Goal: Book appointment/travel/reservation

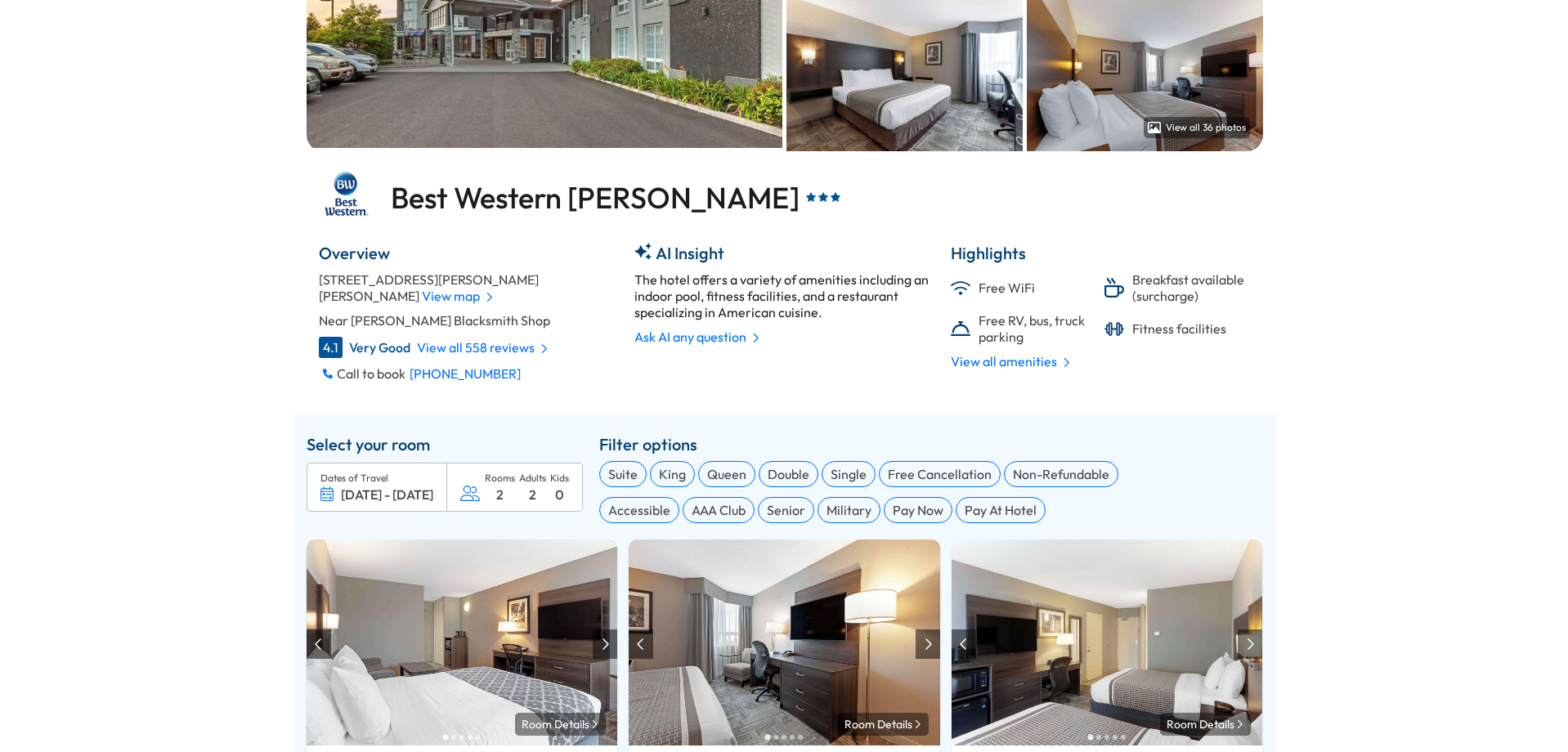
scroll to position [388, 0]
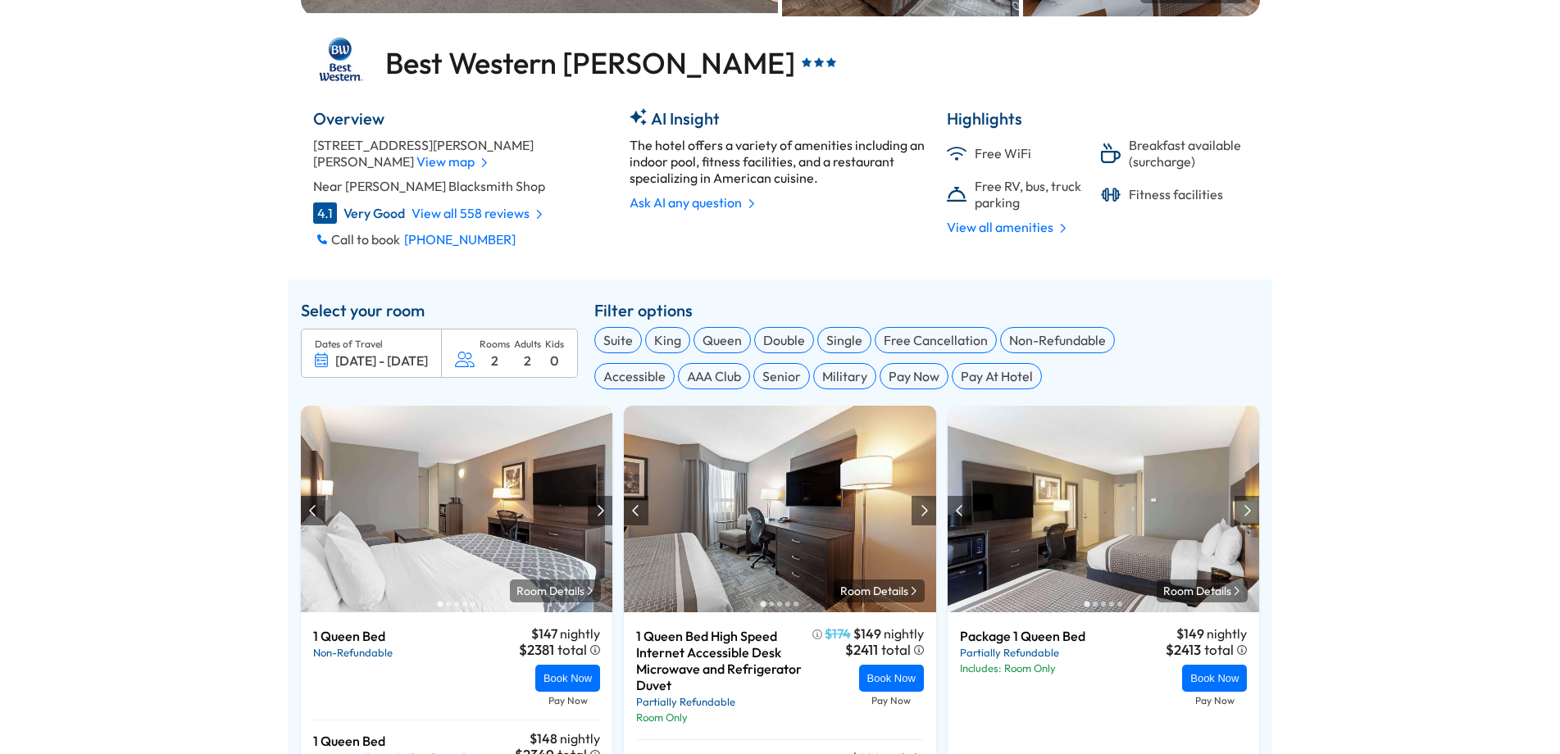
click at [494, 357] on div "2" at bounding box center [494, 361] width 7 height 16
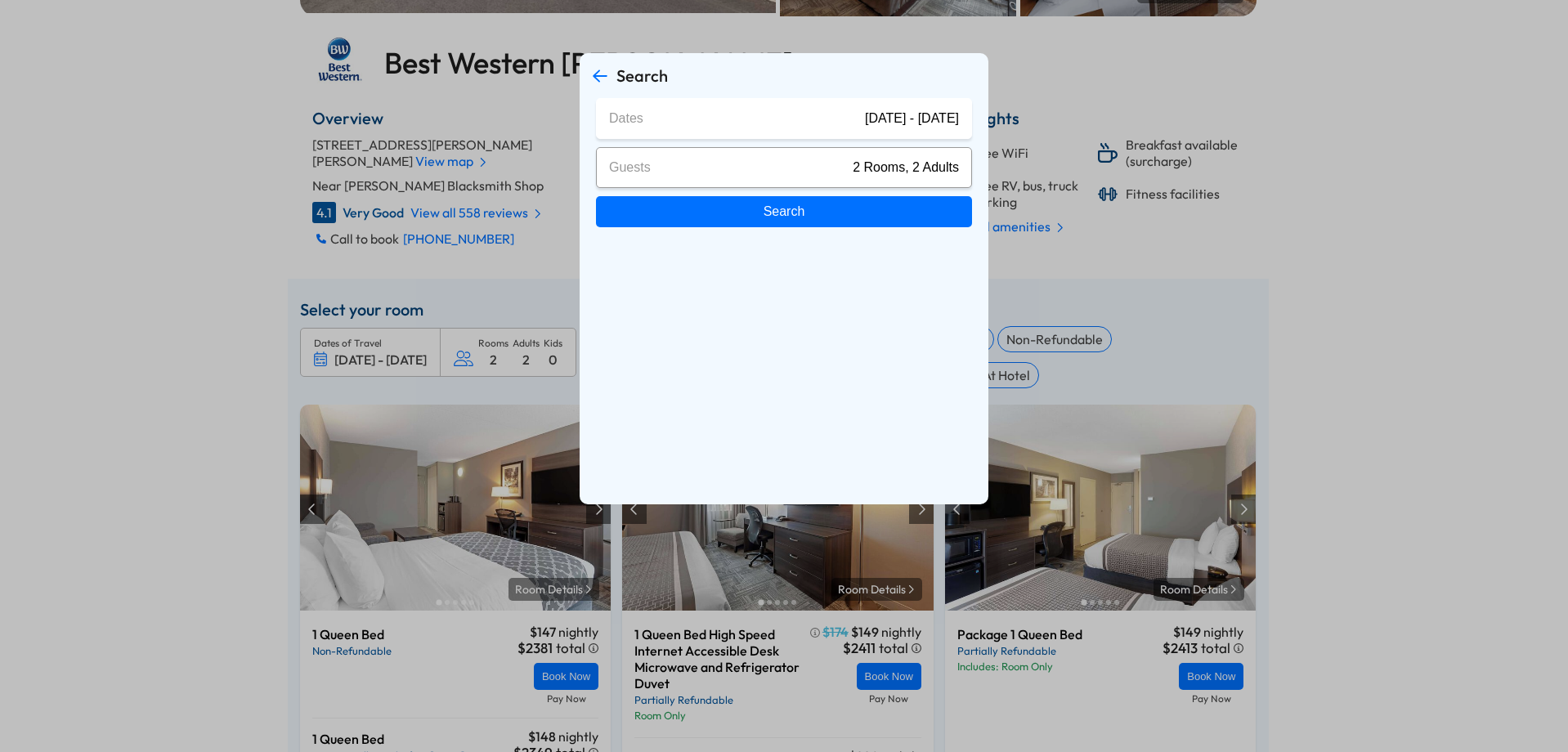
click at [867, 166] on span "2 Rooms, 2 Adults" at bounding box center [906, 168] width 107 height 15
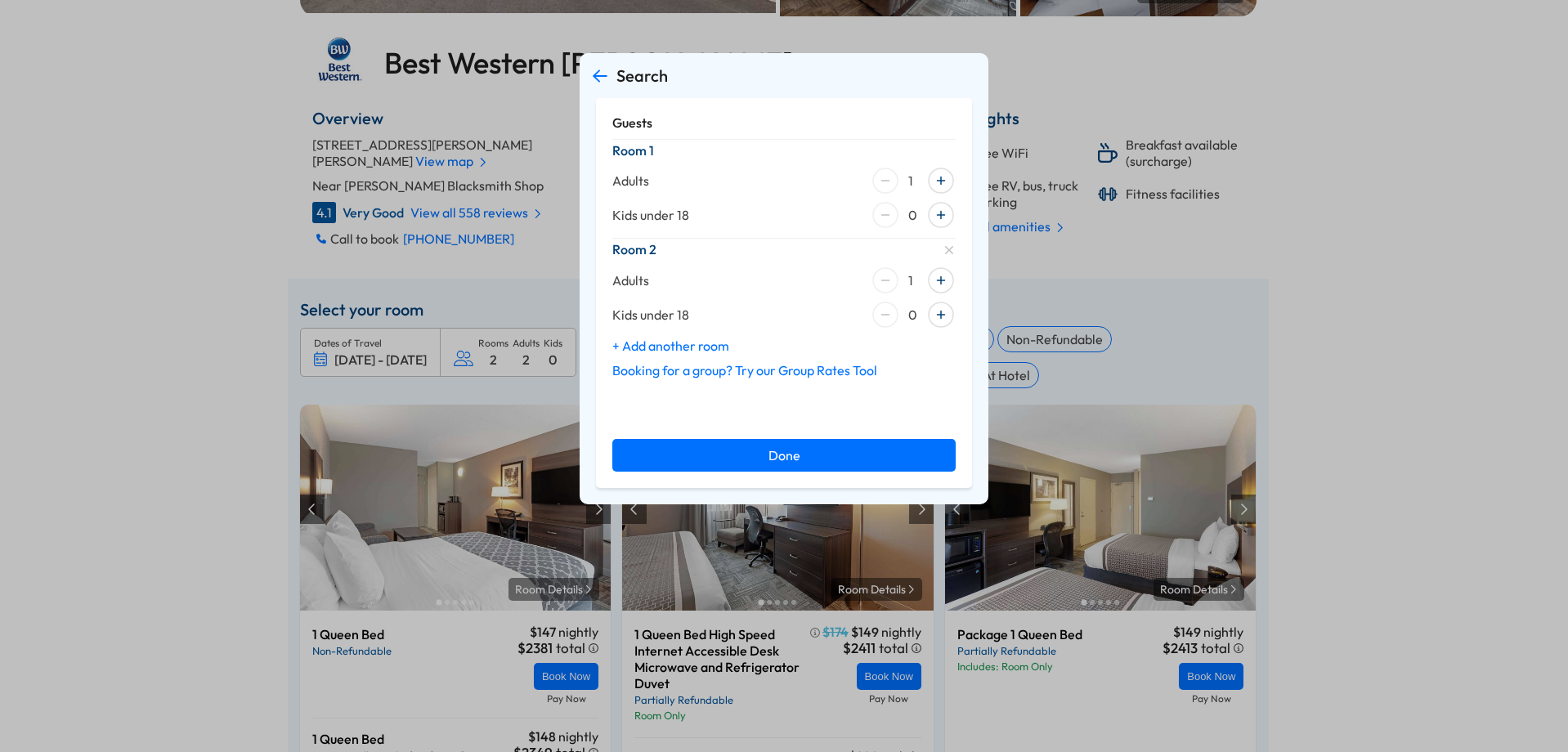
click at [946, 183] on div at bounding box center [942, 181] width 30 height 30
click at [941, 216] on div at bounding box center [942, 215] width 30 height 30
click at [938, 283] on div at bounding box center [942, 280] width 30 height 30
click at [876, 279] on div at bounding box center [886, 280] width 30 height 30
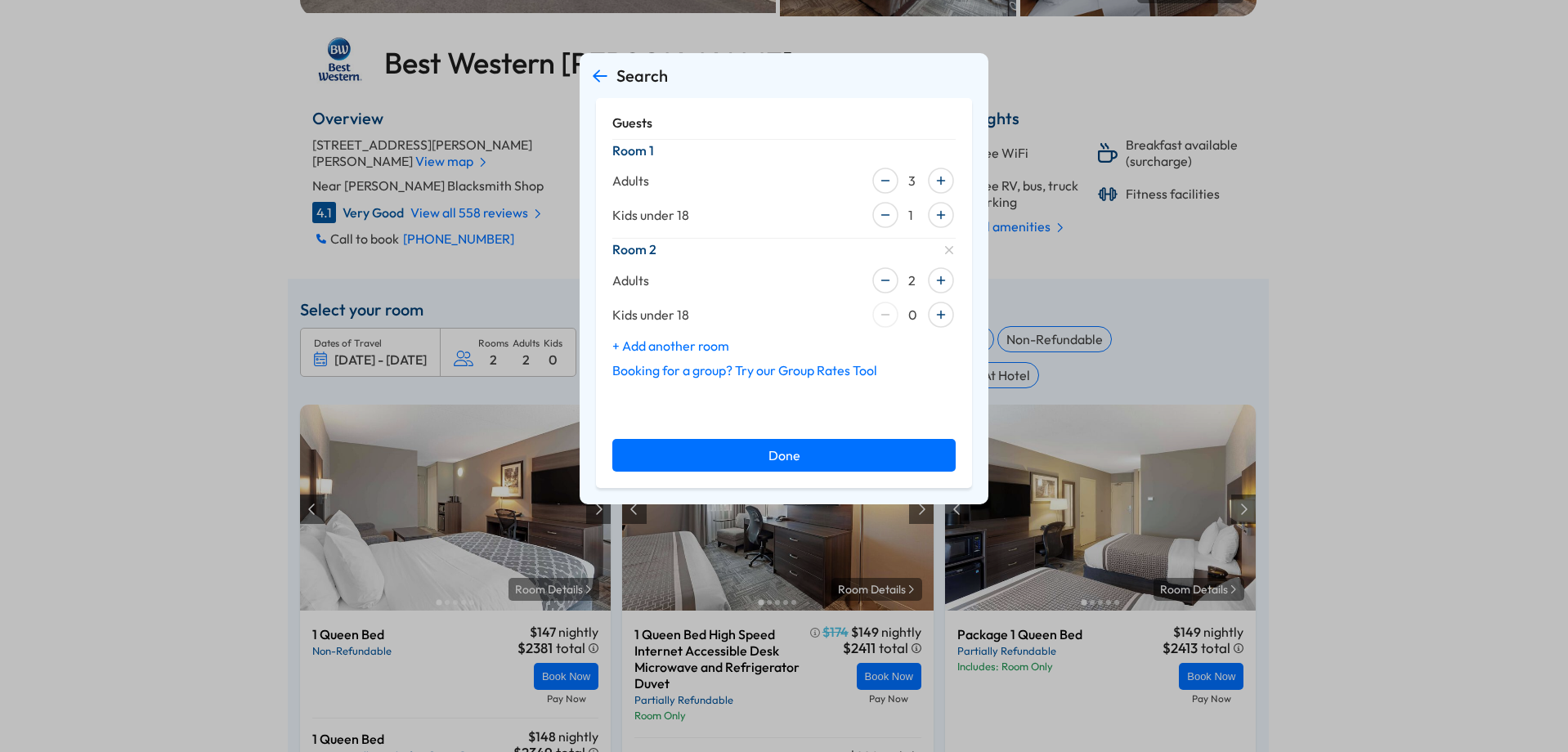
click at [847, 458] on button "Done" at bounding box center [784, 455] width 343 height 33
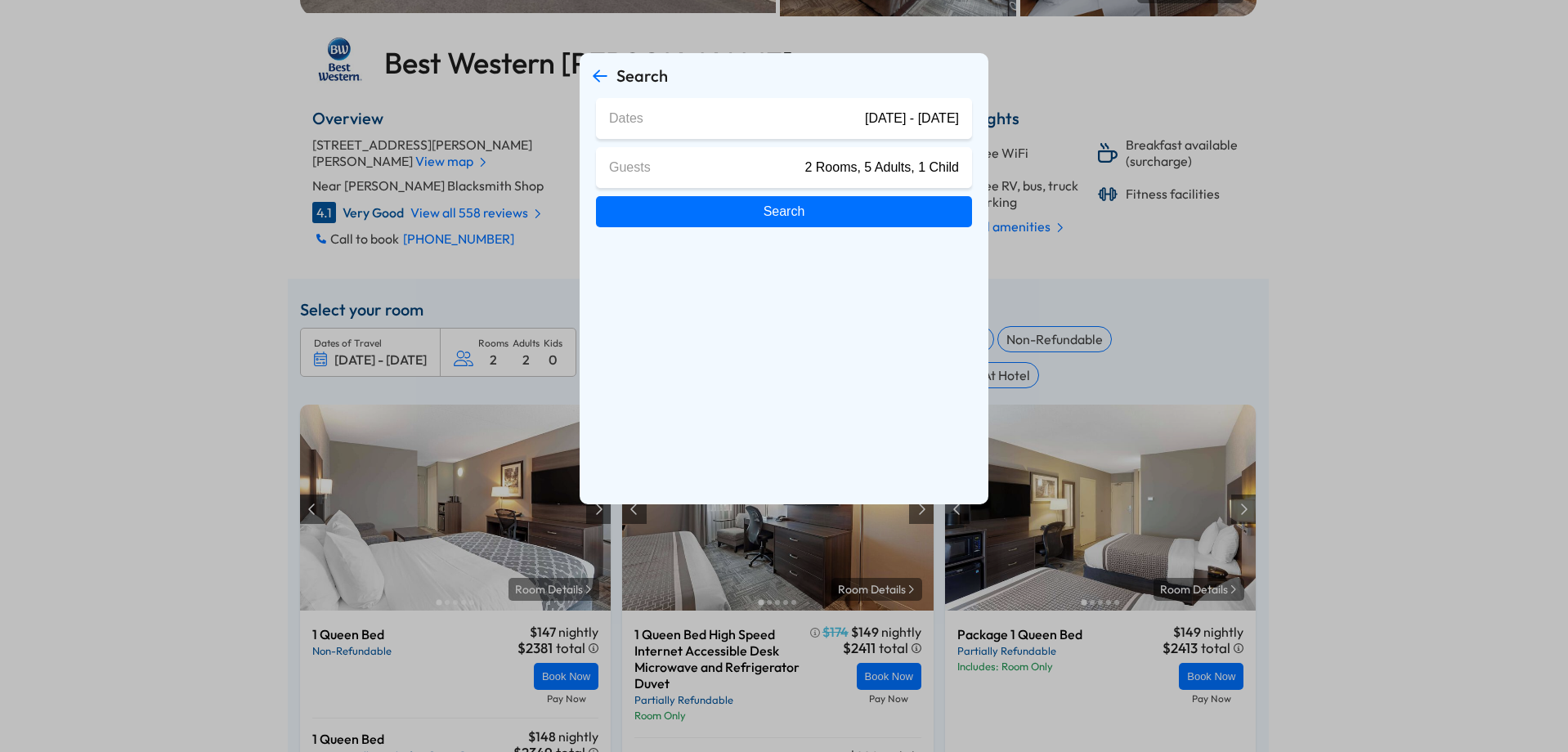
click at [847, 208] on button "Search" at bounding box center [784, 211] width 376 height 31
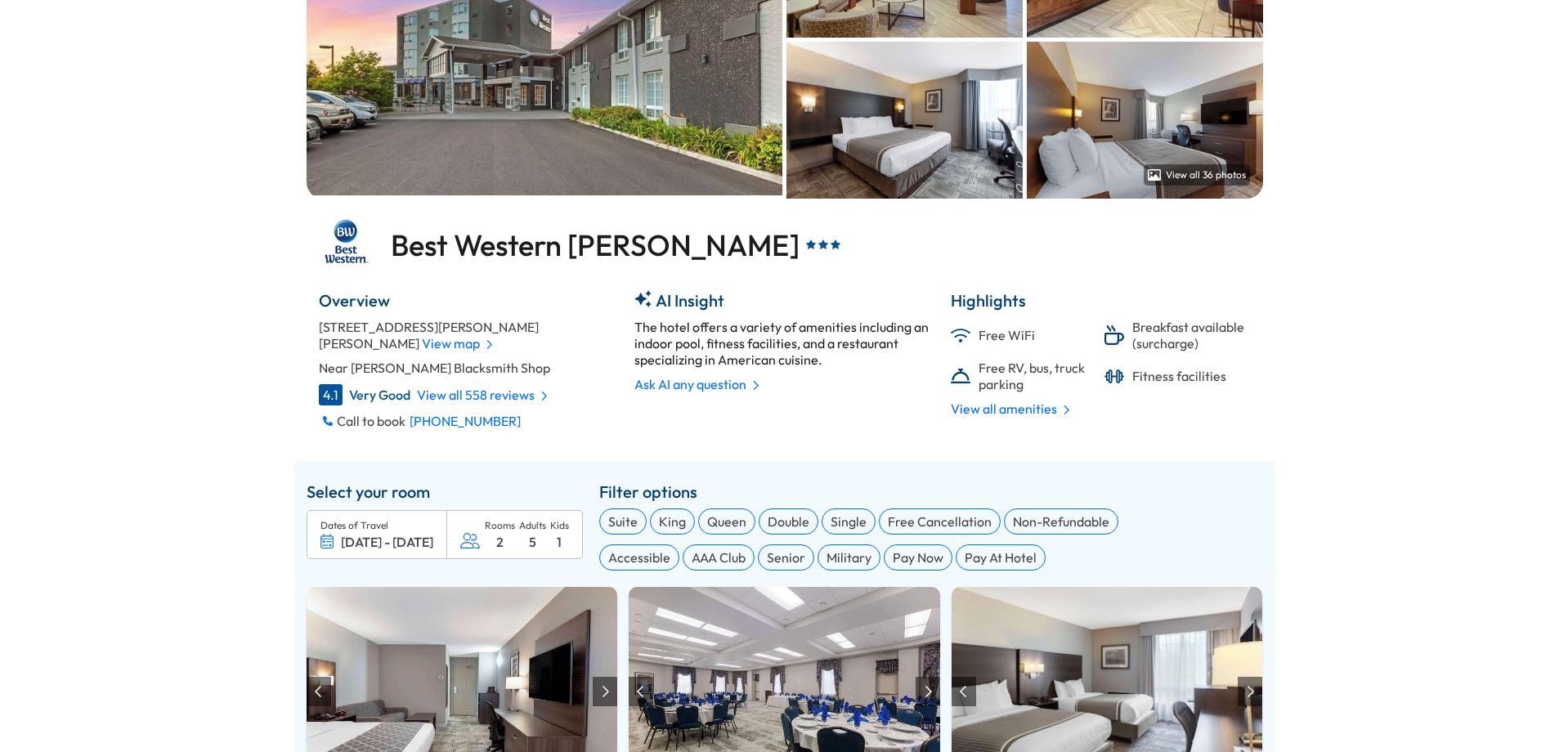
scroll to position [197, 0]
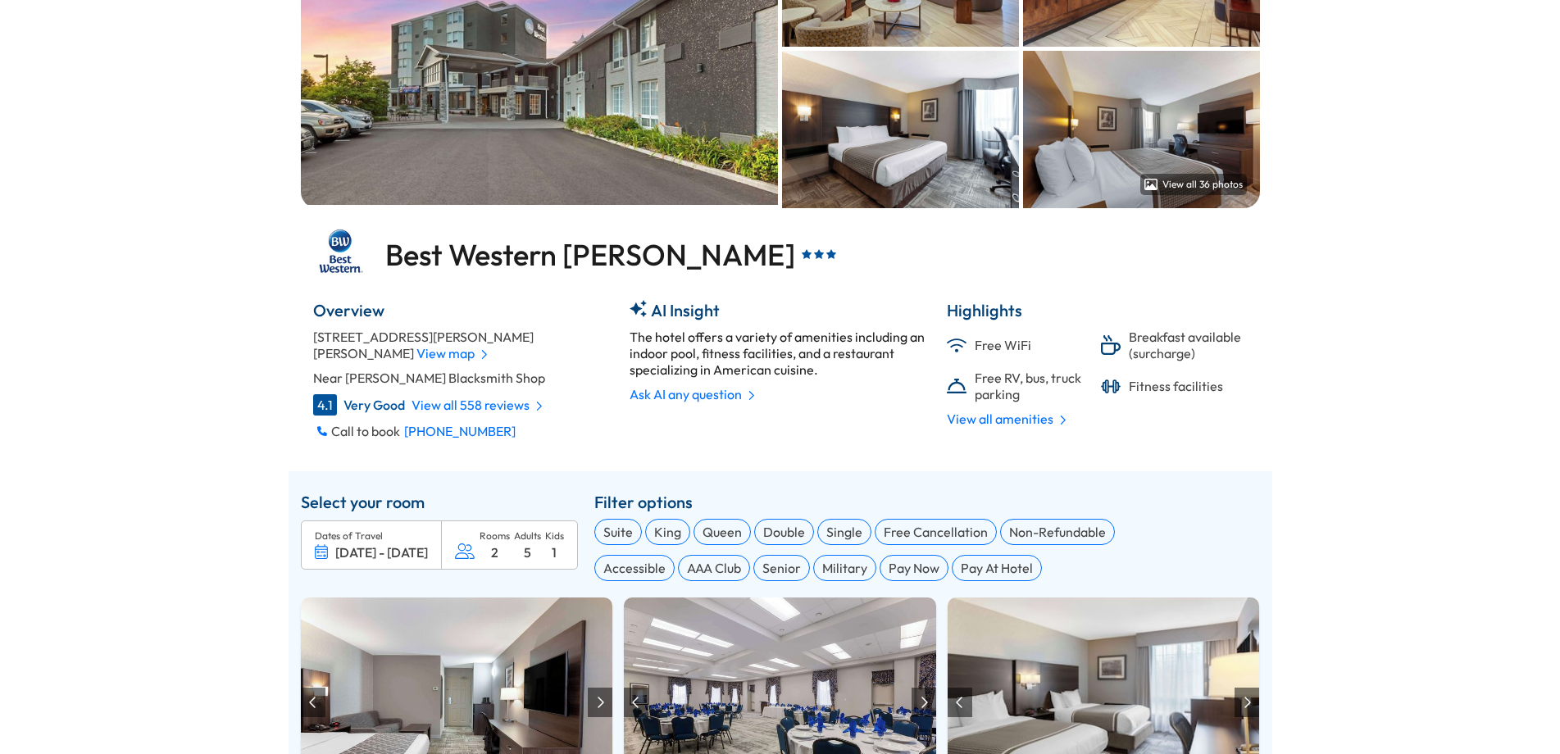
click at [416, 348] on div "View map" at bounding box center [452, 353] width 72 height 16
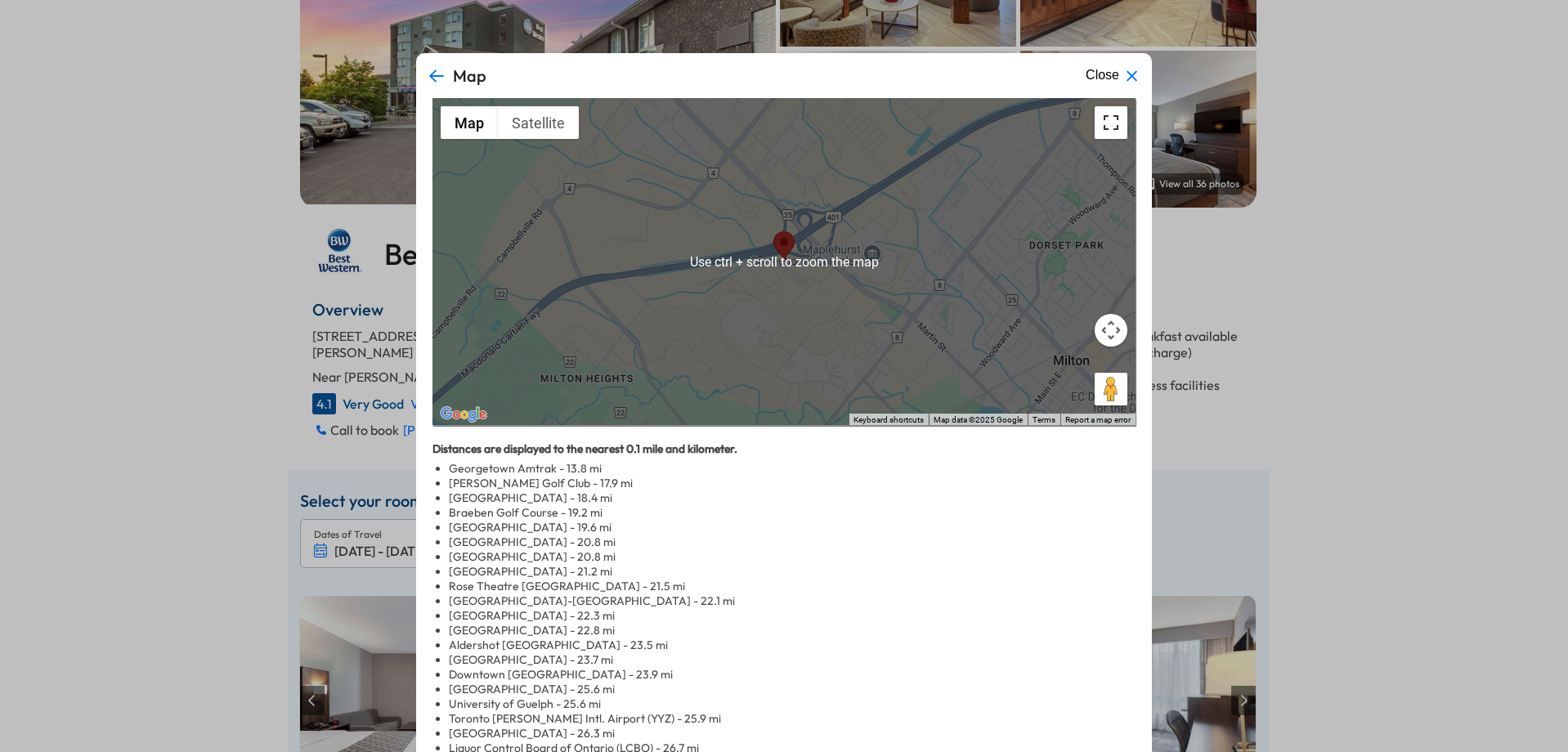
click at [1104, 134] on button "Toggle fullscreen view" at bounding box center [1111, 123] width 33 height 33
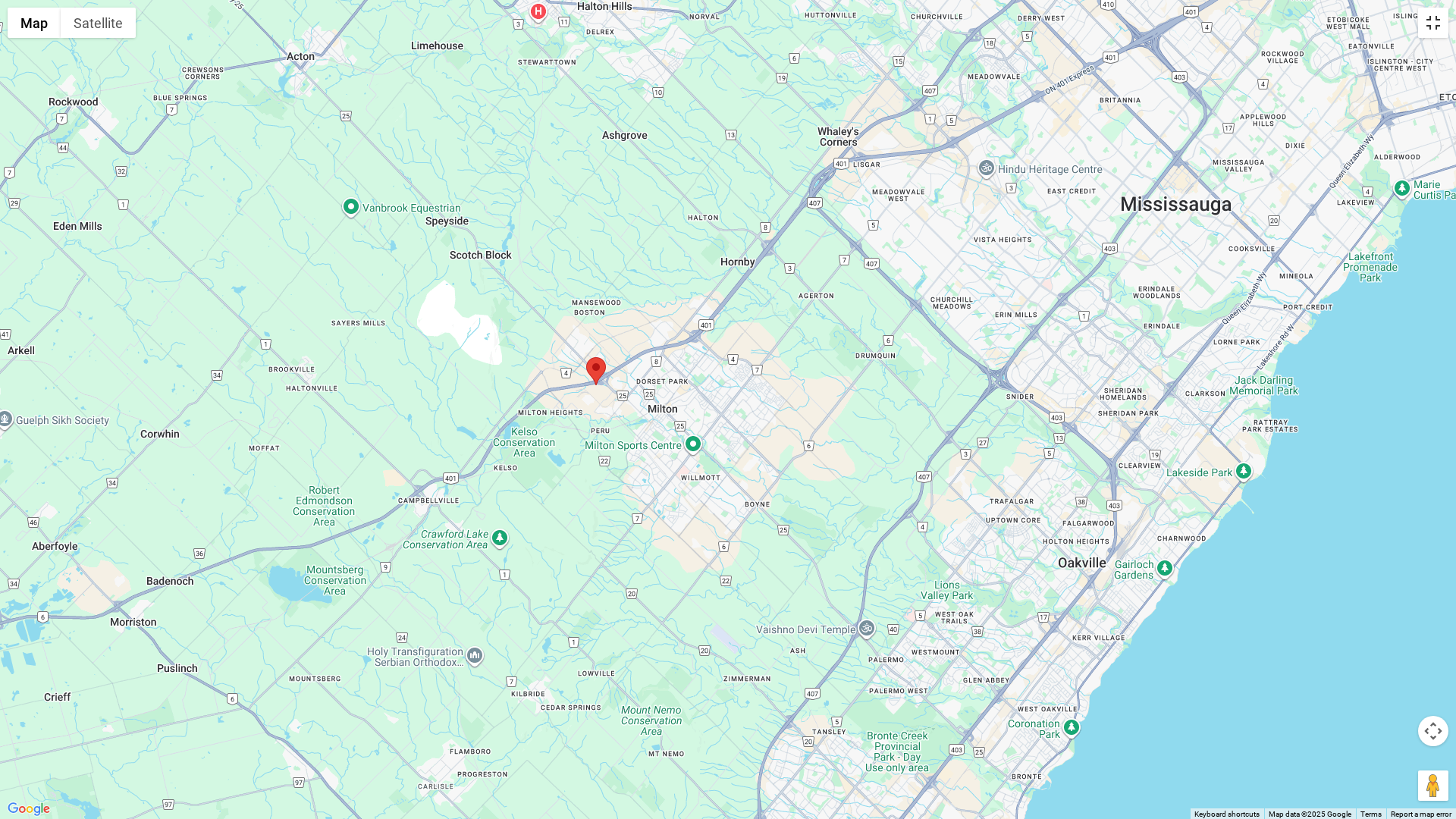
click at [1434, 28] on button "Toggle fullscreen view" at bounding box center [1433, 22] width 31 height 31
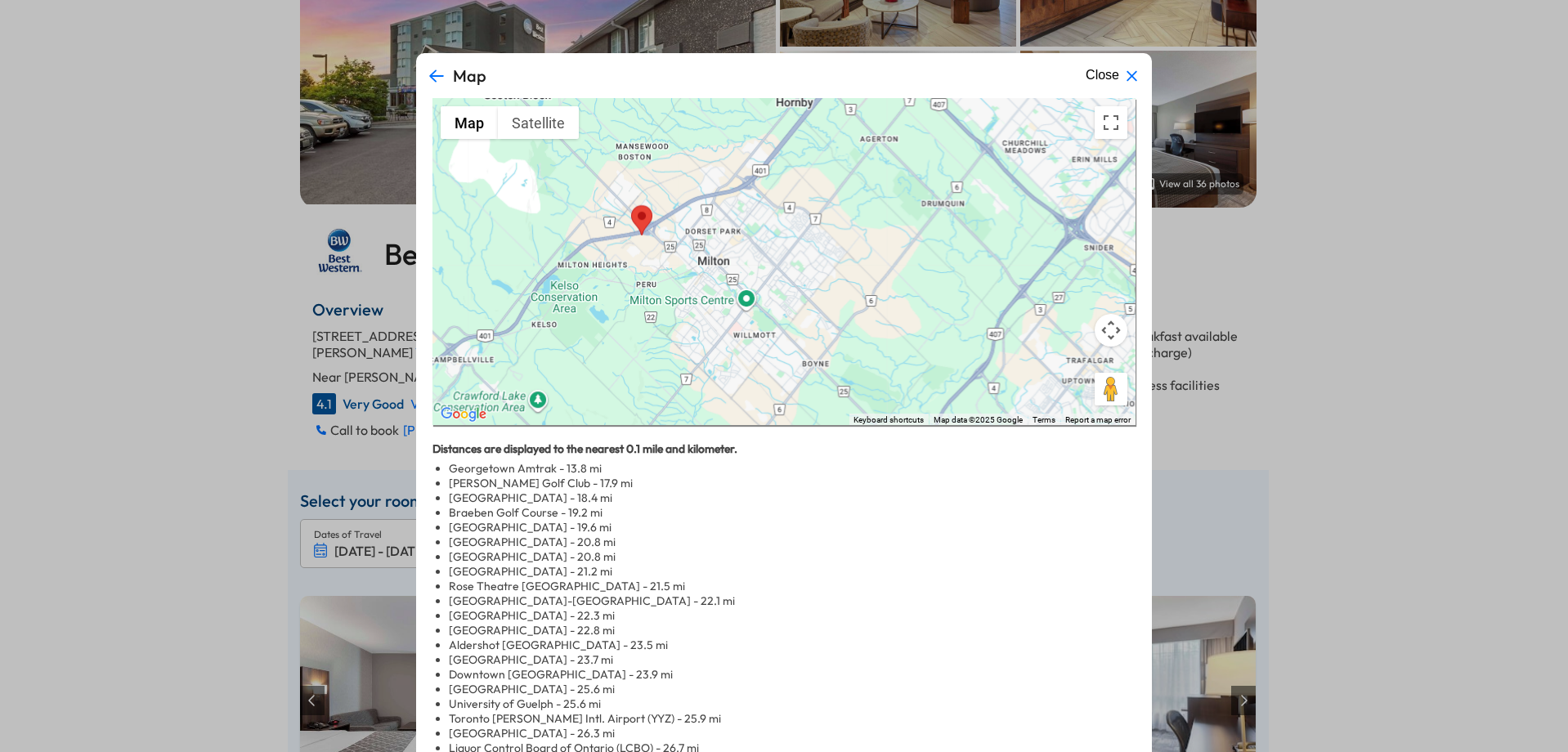
click at [1123, 82] on span at bounding box center [1131, 76] width 16 height 16
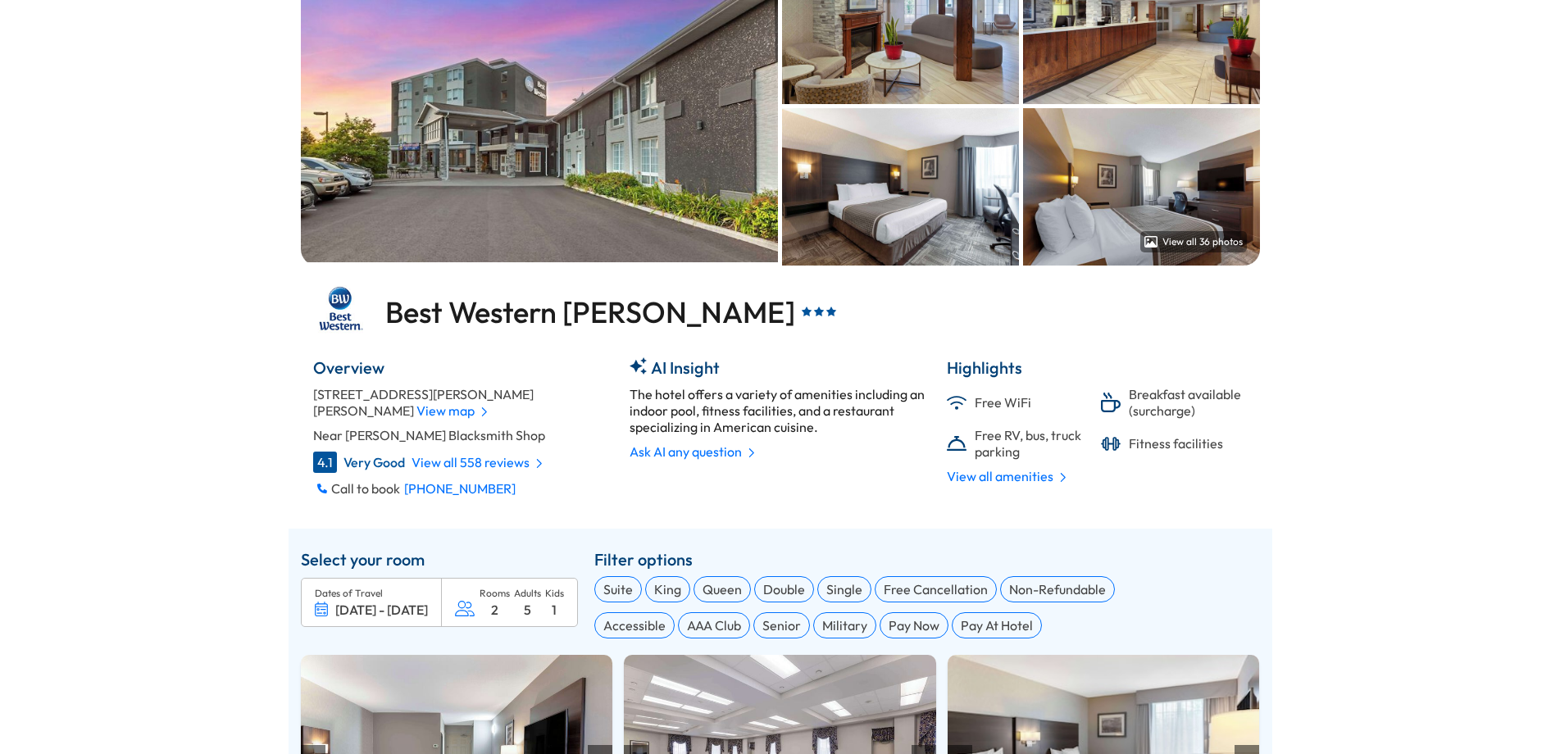
scroll to position [34, 0]
